Goal: Find specific page/section: Find specific page/section

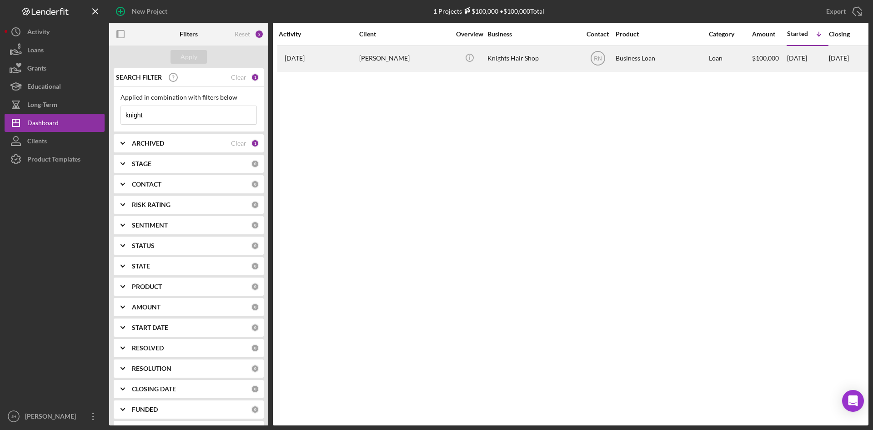
click at [390, 58] on div "[PERSON_NAME]" at bounding box center [404, 58] width 91 height 24
